Goal: Information Seeking & Learning: Learn about a topic

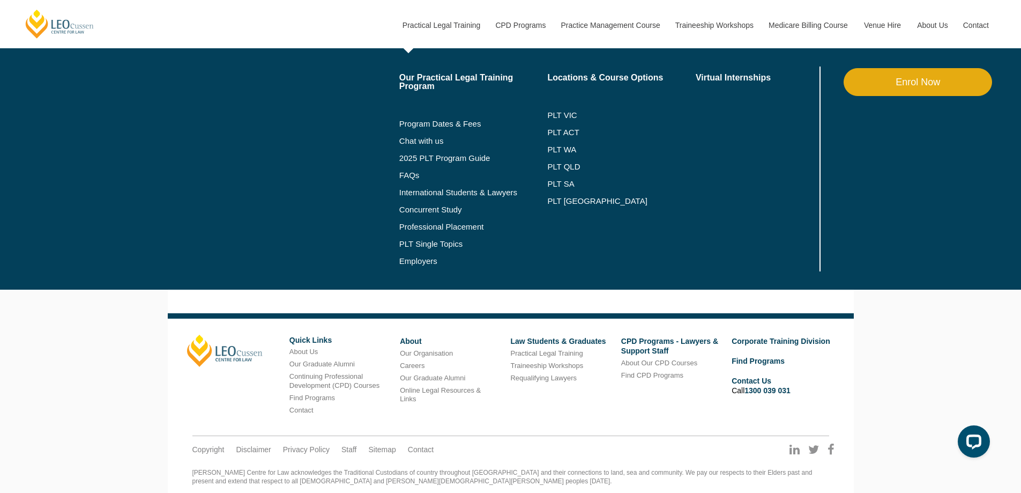
scroll to position [794, 0]
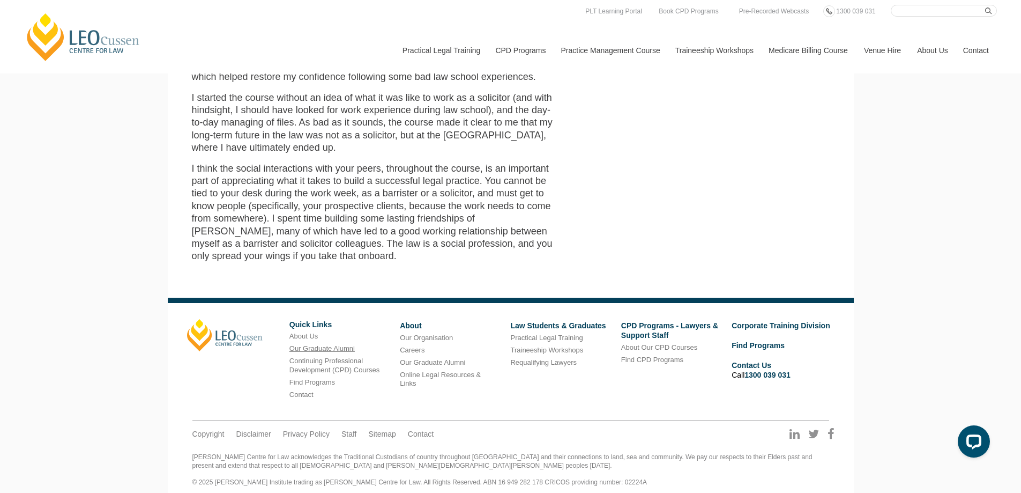
click at [338, 344] on link "Our Graduate Alumni" at bounding box center [321, 348] width 65 height 8
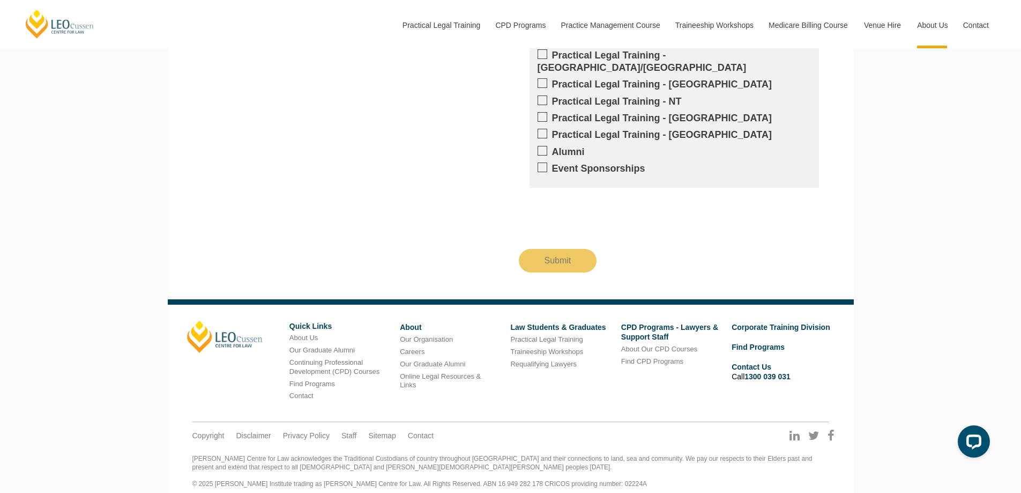
scroll to position [2154, 0]
